Goal: Information Seeking & Learning: Find specific fact

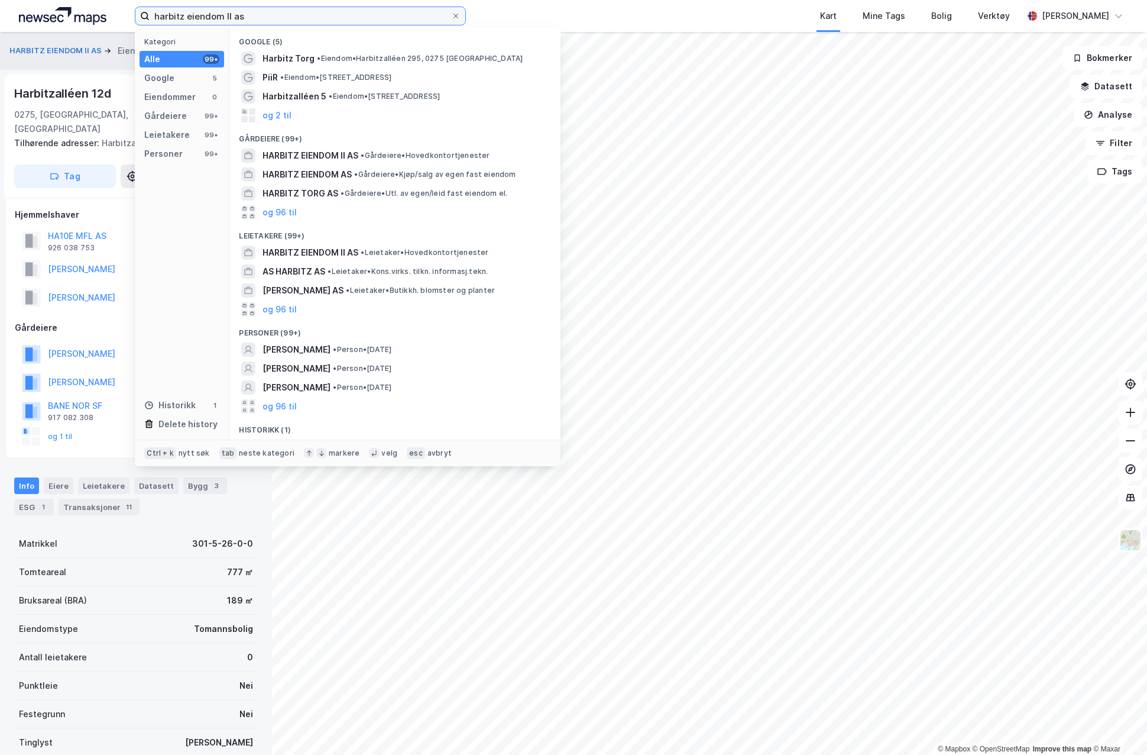
drag, startPoint x: 251, startPoint y: 14, endPoint x: 122, endPoint y: 14, distance: 128.9
click at [122, 14] on div "harbitz eiendom II as Kategori Alle 99+ Google 5 Eiendommer 0 Gårdeiere 99+ Lei…" at bounding box center [573, 16] width 1147 height 32
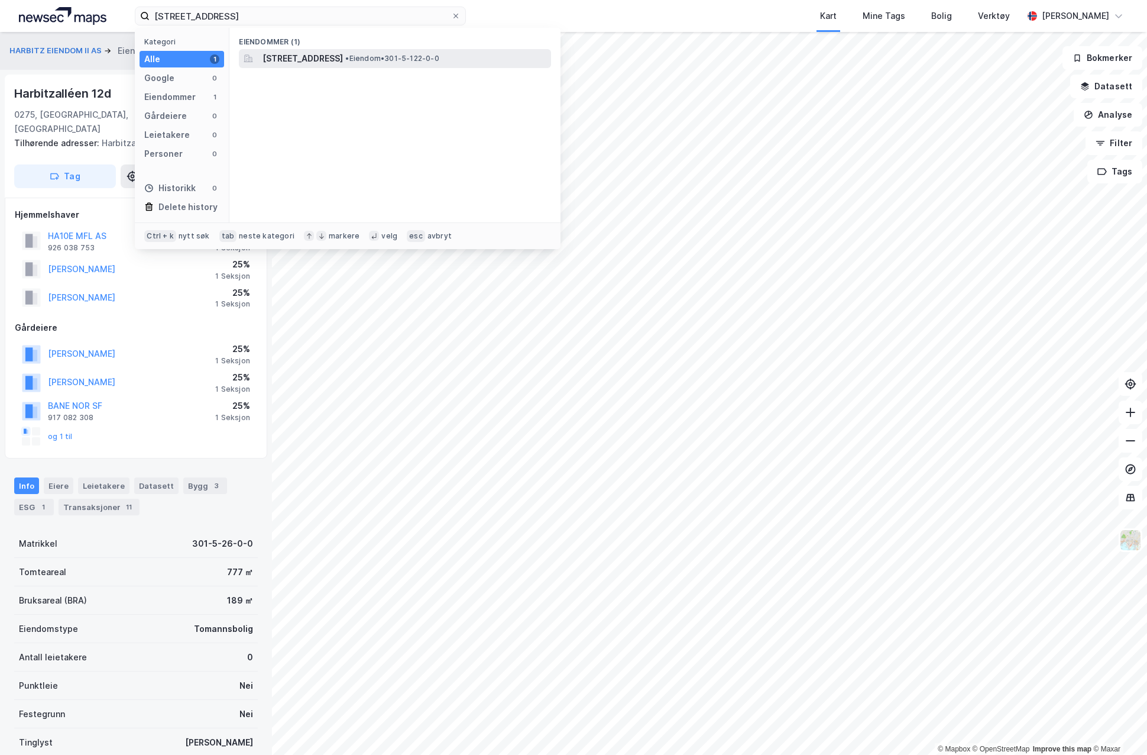
click at [283, 57] on span "[STREET_ADDRESS]" at bounding box center [303, 58] width 80 height 14
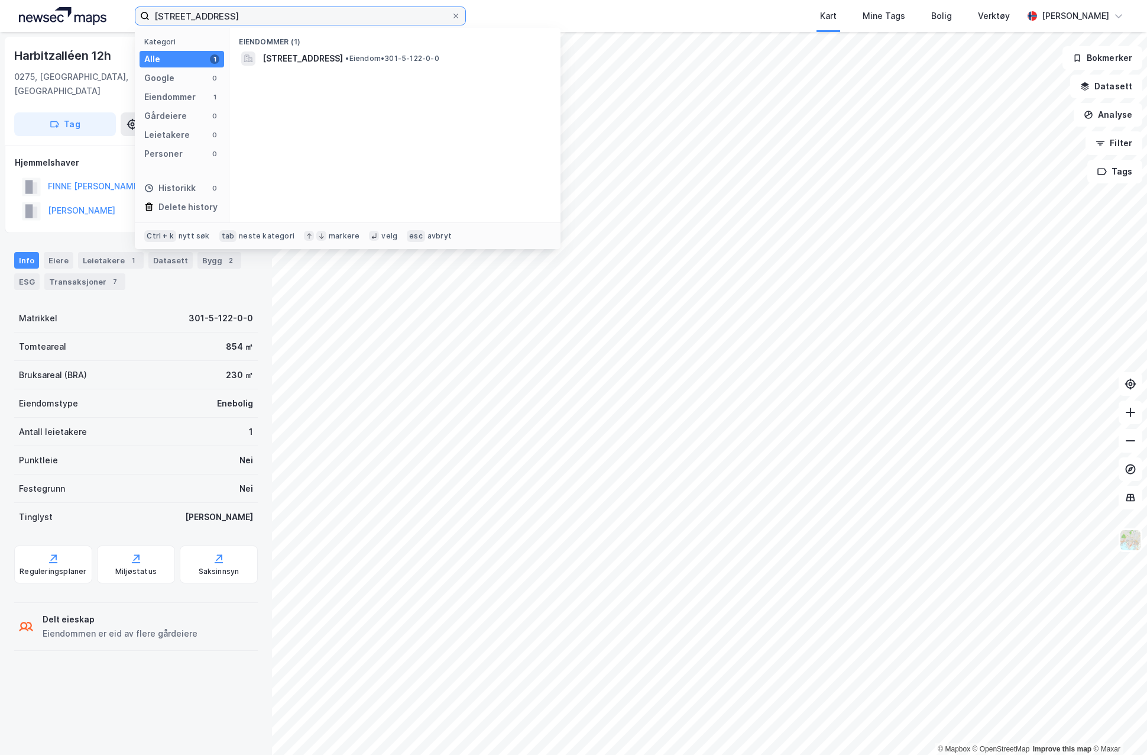
click at [165, 17] on input "[STREET_ADDRESS]" at bounding box center [301, 16] width 302 height 18
click at [270, 60] on span "[STREET_ADDRESS]" at bounding box center [303, 58] width 80 height 14
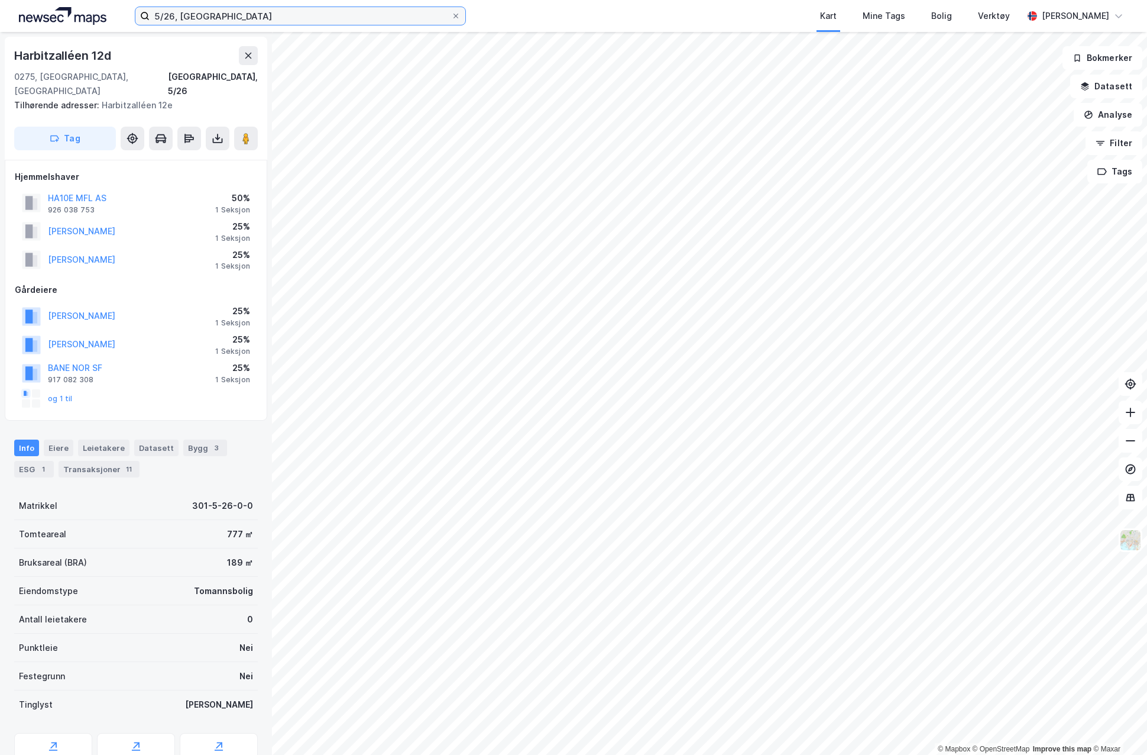
click at [170, 13] on input "5/26, [GEOGRAPHIC_DATA]" at bounding box center [301, 16] width 302 height 18
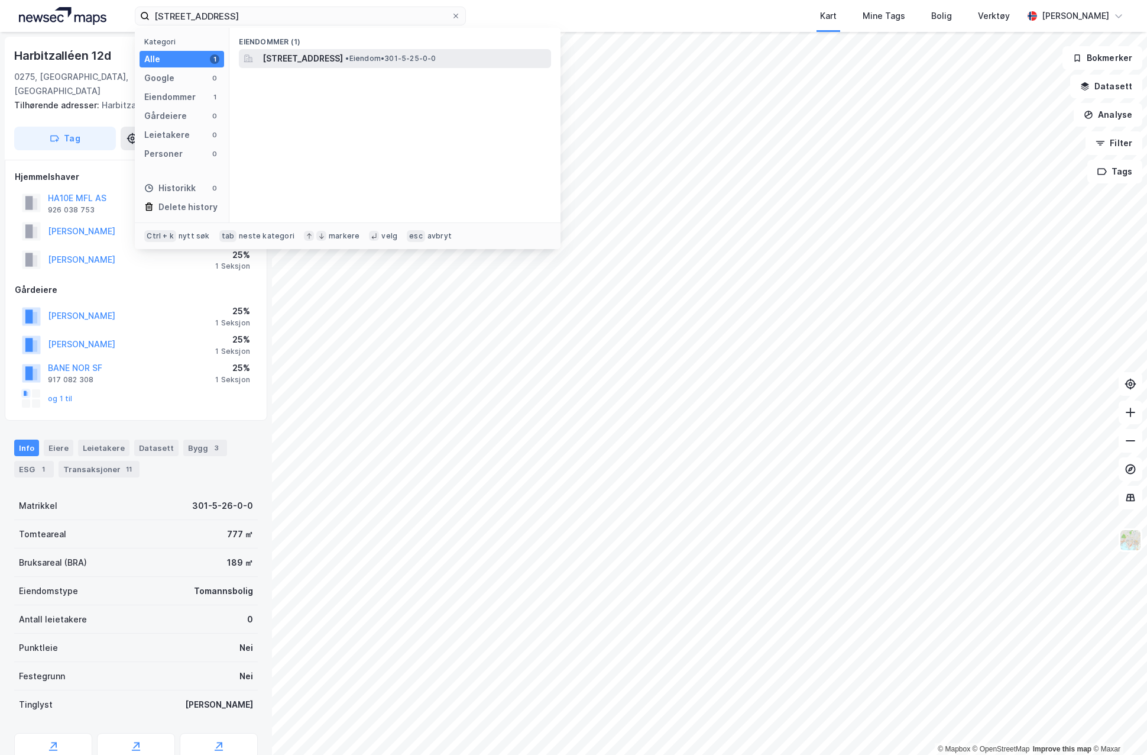
click at [264, 61] on span "[STREET_ADDRESS]" at bounding box center [303, 58] width 80 height 14
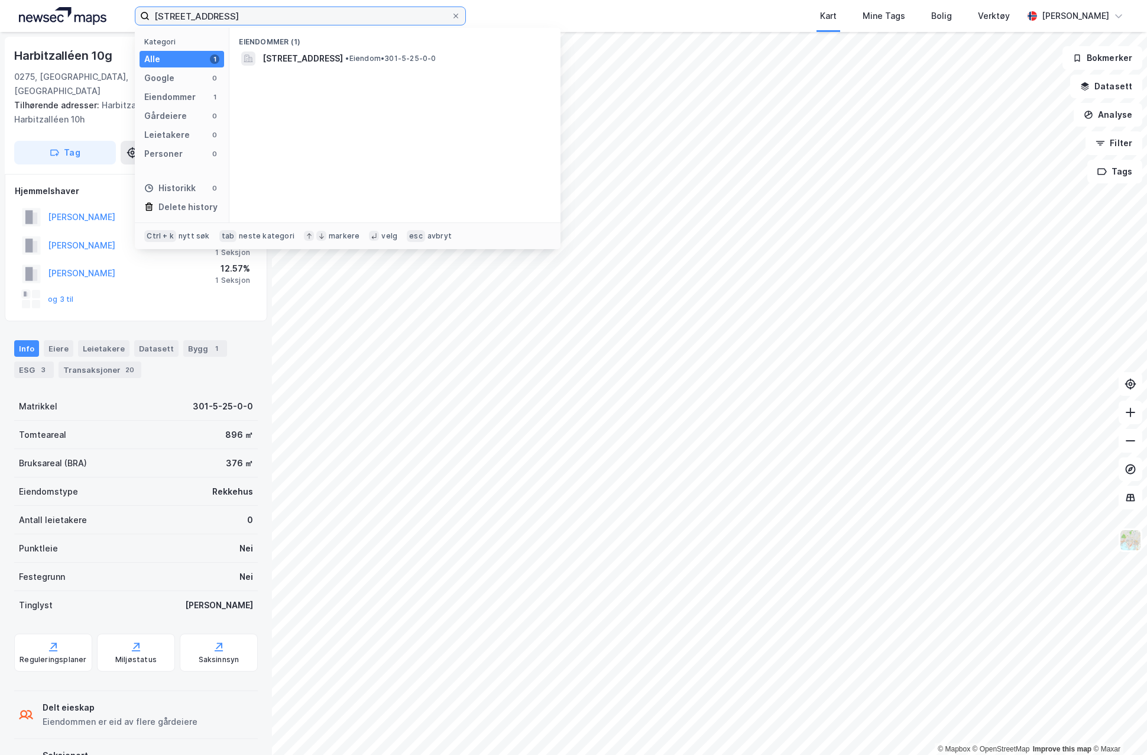
drag, startPoint x: 234, startPoint y: 21, endPoint x: 134, endPoint y: 28, distance: 100.1
click at [134, 28] on div "5/25, [GEOGRAPHIC_DATA] Kategori Alle 1 Google 0 Eiendommer 1 Gårdeiere 0 Leiet…" at bounding box center [573, 16] width 1147 height 32
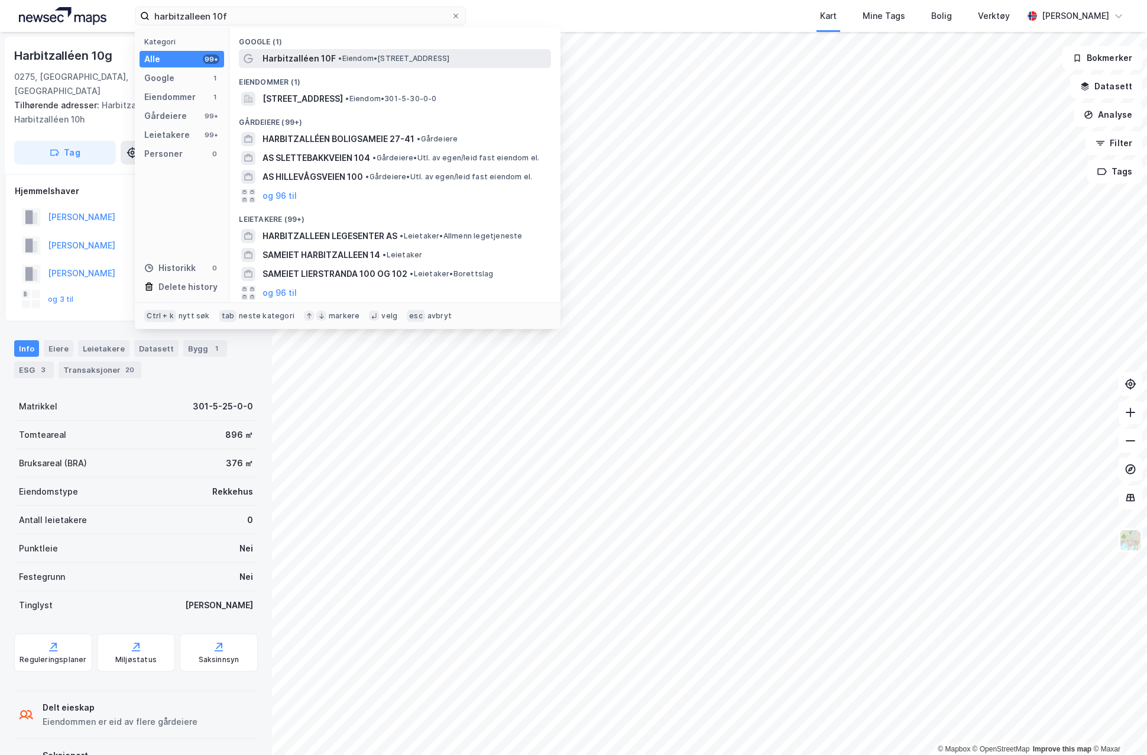
click at [292, 59] on span "Harbitzalléen 10F" at bounding box center [299, 58] width 73 height 14
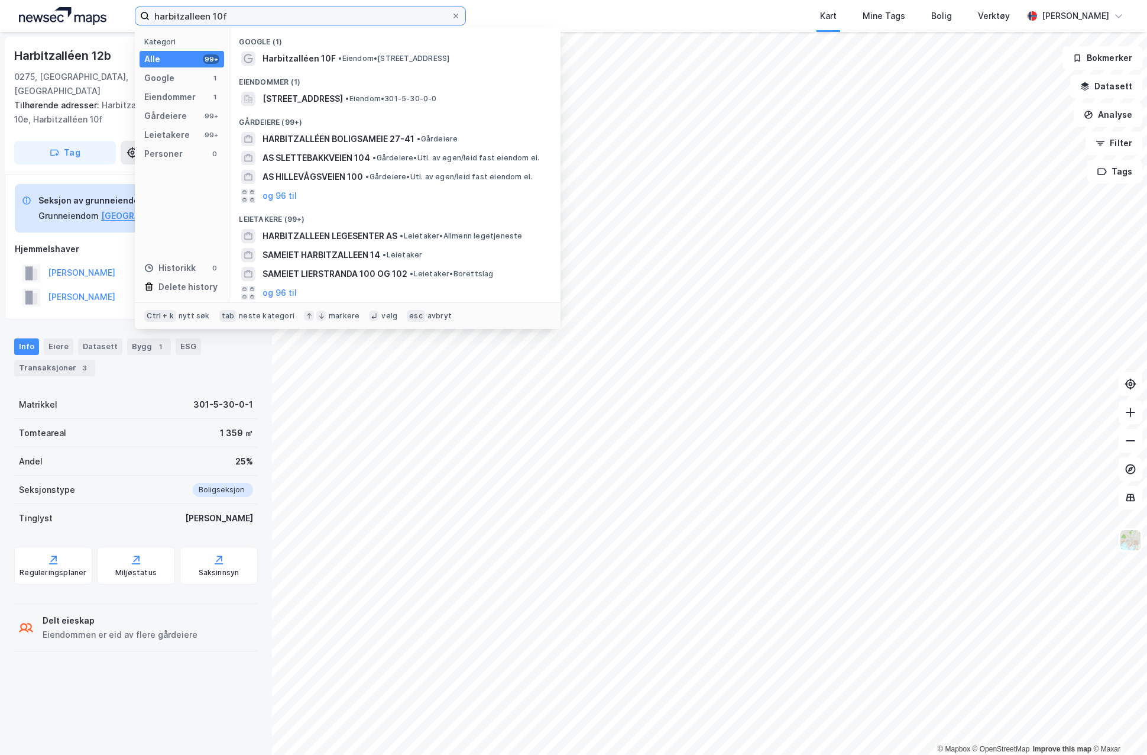
drag, startPoint x: 234, startPoint y: 15, endPoint x: 134, endPoint y: 17, distance: 99.9
click at [135, 17] on label "harbitzalleen 10f" at bounding box center [300, 16] width 331 height 19
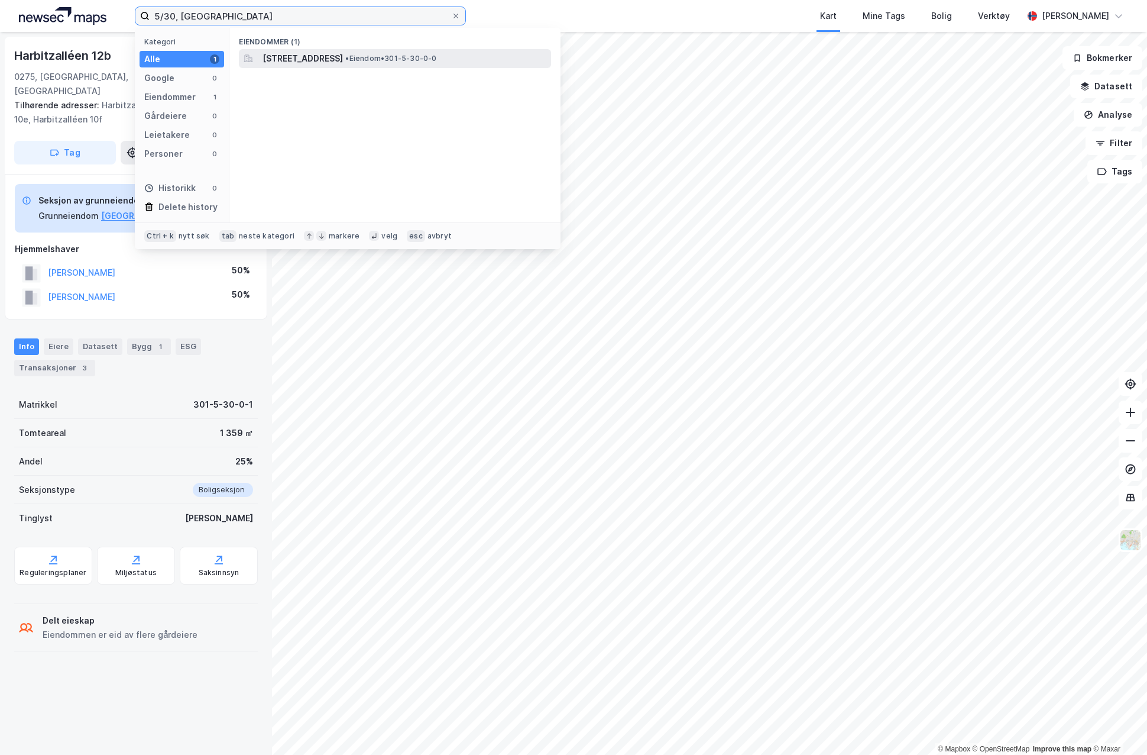
type input "5/30, [GEOGRAPHIC_DATA]"
click at [299, 57] on span "[STREET_ADDRESS]" at bounding box center [303, 58] width 80 height 14
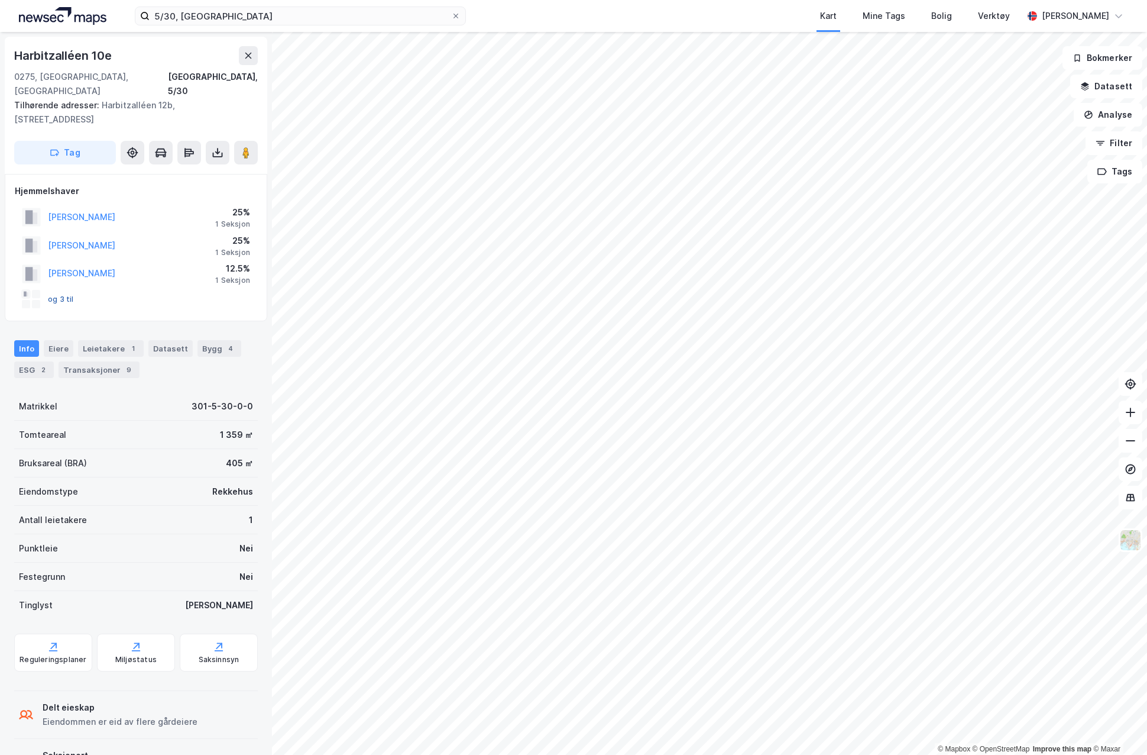
click at [0, 0] on button "og 3 til" at bounding box center [0, 0] width 0 height 0
